Goal: Task Accomplishment & Management: Complete application form

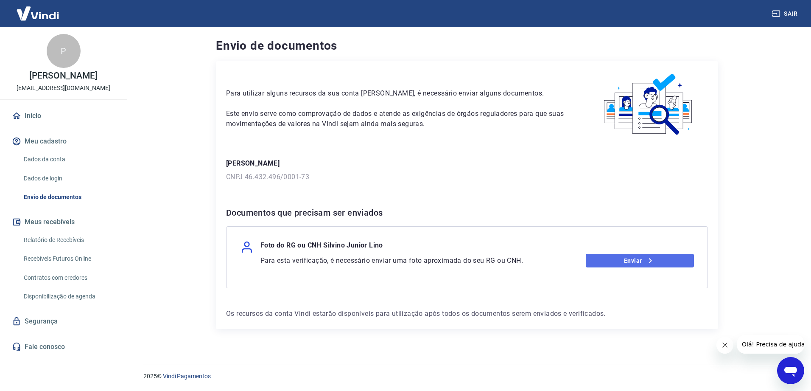
click at [631, 259] on link "Enviar" at bounding box center [640, 261] width 109 height 14
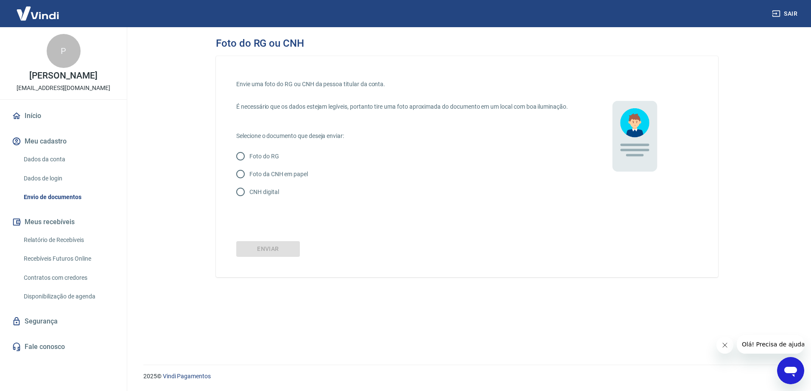
click at [237, 201] on input "CNH digital" at bounding box center [241, 192] width 18 height 18
radio input "true"
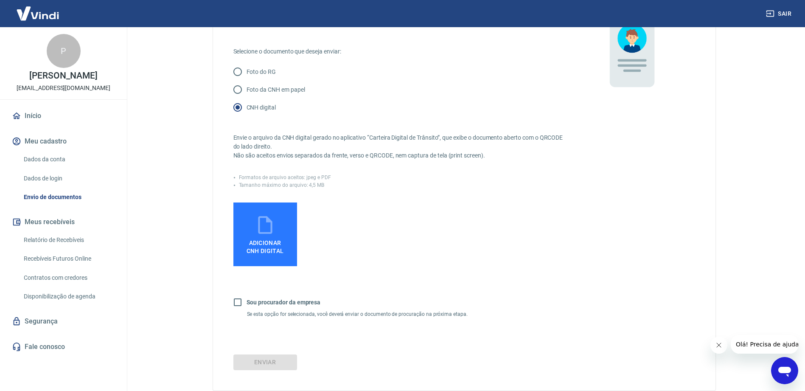
scroll to position [85, 0]
click at [254, 247] on span "Adicionar CNH Digital" at bounding box center [265, 244] width 44 height 19
click at [0, 0] on input "Adicionar CNH Digital" at bounding box center [0, 0] width 0 height 0
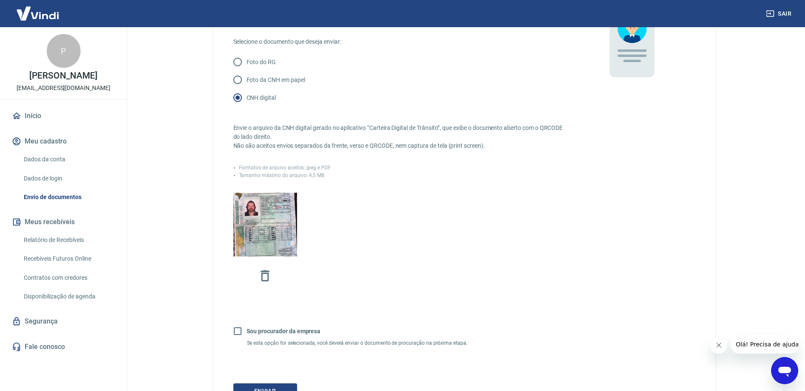
scroll to position [178, 0]
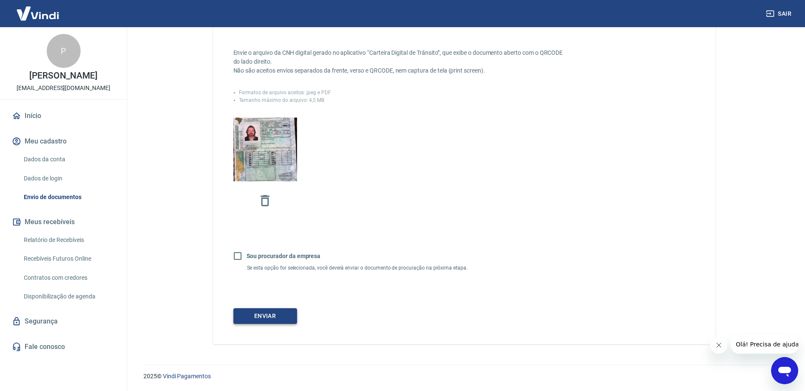
click at [271, 316] on button "Enviar" at bounding box center [265, 316] width 64 height 16
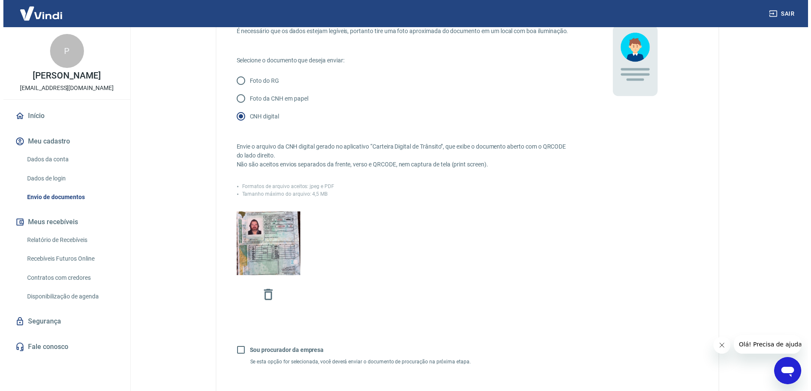
scroll to position [0, 0]
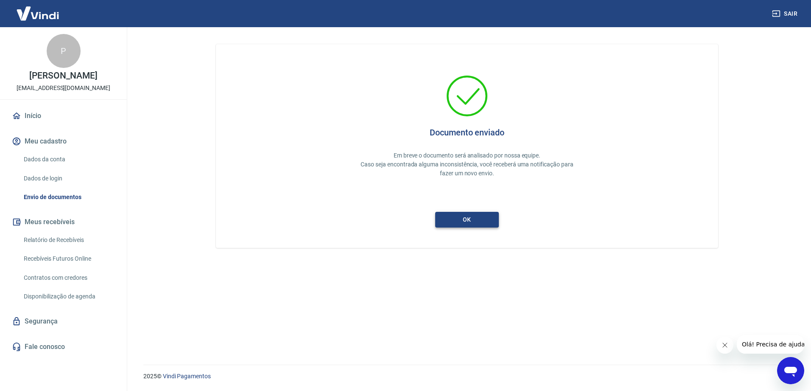
click at [471, 217] on button "ok" at bounding box center [467, 220] width 64 height 16
